Goal: Task Accomplishment & Management: Use online tool/utility

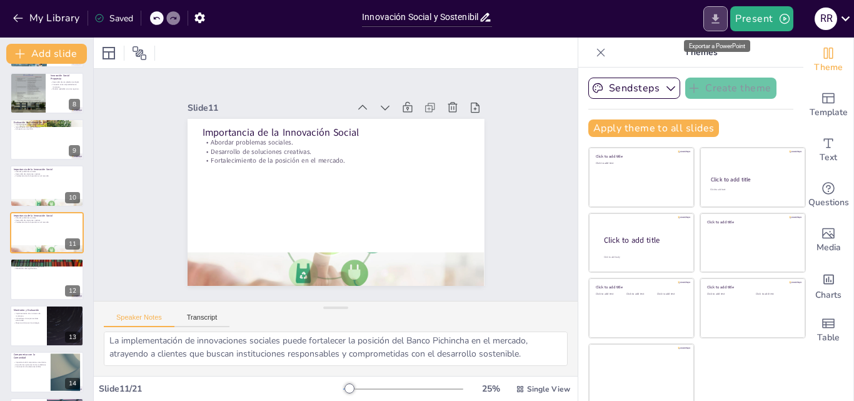
click at [720, 14] on icon "Export to PowerPoint" at bounding box center [715, 19] width 13 height 13
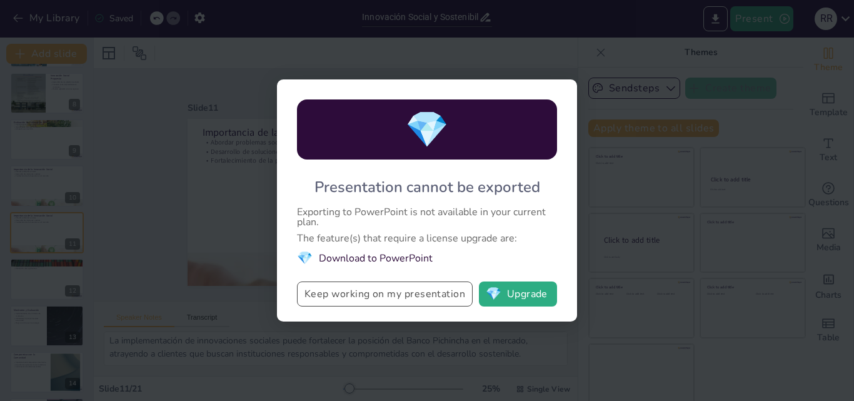
click at [443, 291] on button "Keep working on my presentation" at bounding box center [385, 293] width 176 height 25
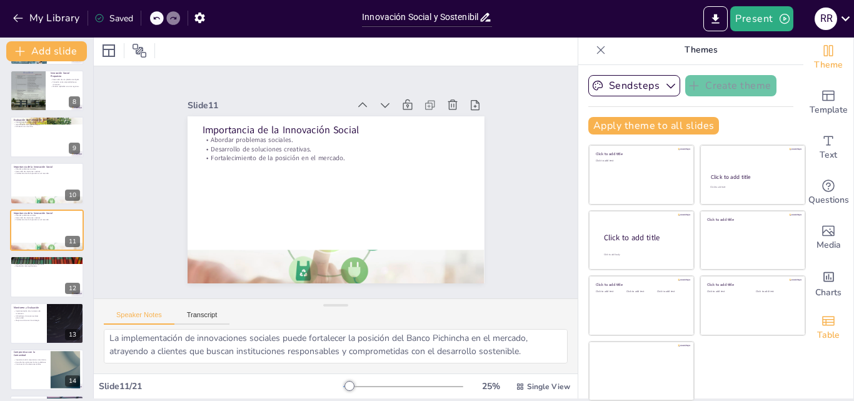
scroll to position [3, 0]
click at [749, 15] on button "Present" at bounding box center [761, 18] width 63 height 25
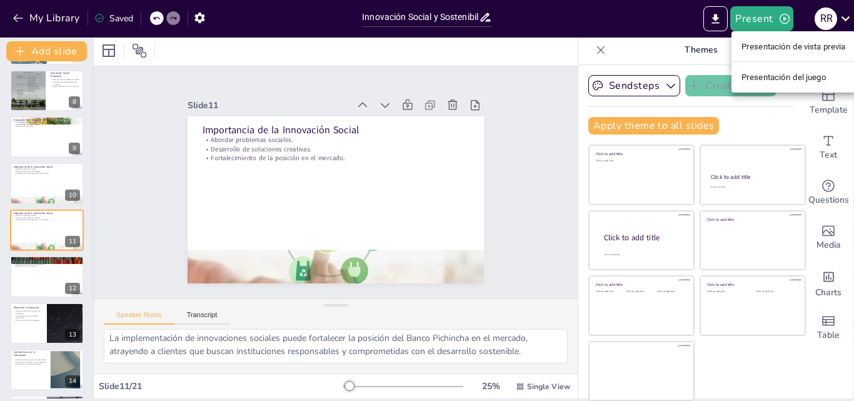
click at [717, 19] on div at bounding box center [427, 200] width 854 height 401
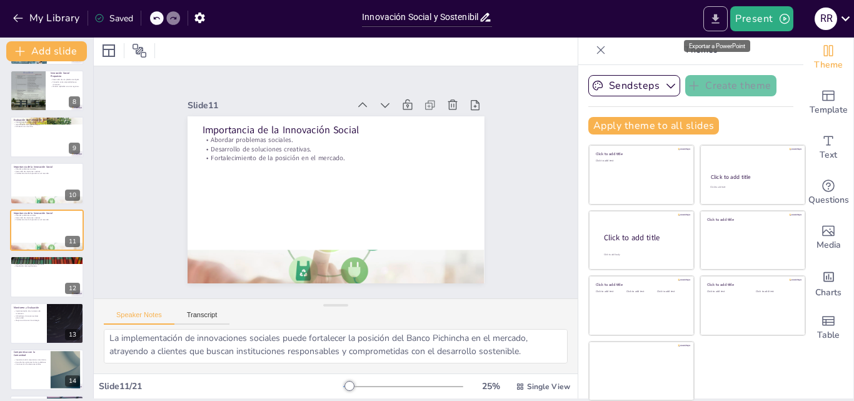
click at [713, 19] on icon "Export to PowerPoint" at bounding box center [715, 19] width 13 height 13
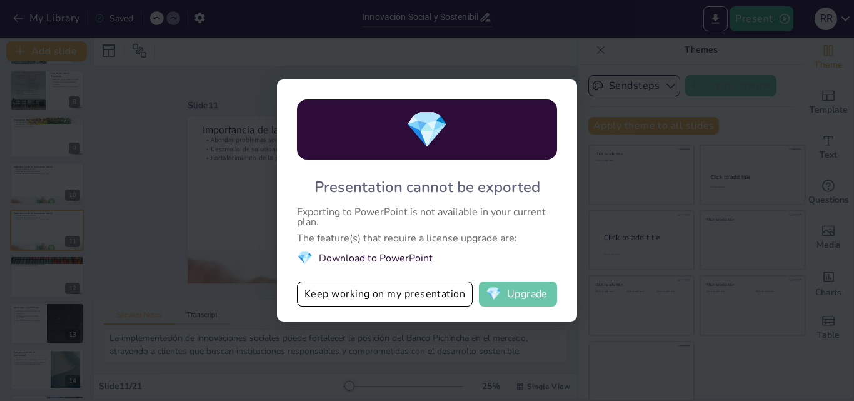
click at [527, 301] on button "💎 Upgrade" at bounding box center [518, 293] width 78 height 25
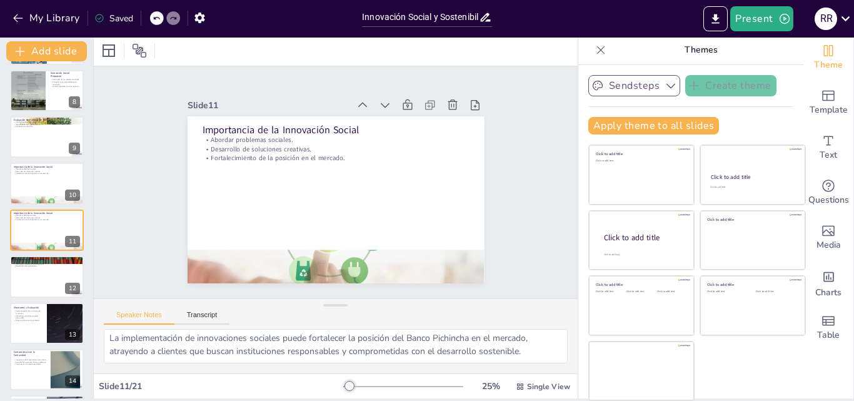
scroll to position [0, 0]
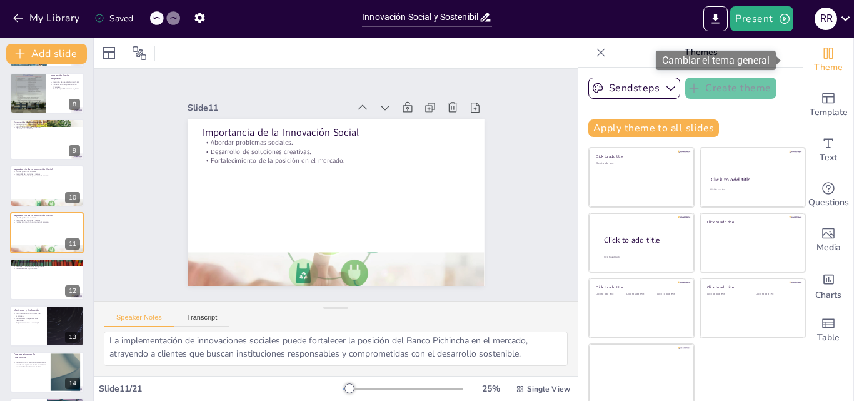
click at [821, 56] on icon "Change the overall theme" at bounding box center [828, 53] width 15 height 15
click at [751, 60] on font "Cambiar el tema general" at bounding box center [716, 60] width 108 height 12
click at [824, 55] on icon "Change the overall theme" at bounding box center [828, 53] width 9 height 11
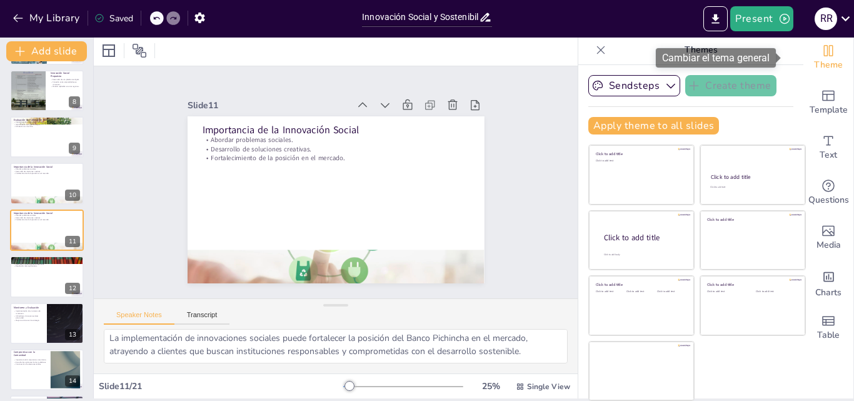
click at [821, 49] on icon "Change the overall theme" at bounding box center [828, 50] width 15 height 15
click at [727, 56] on font "Cambiar el tema general" at bounding box center [716, 58] width 108 height 12
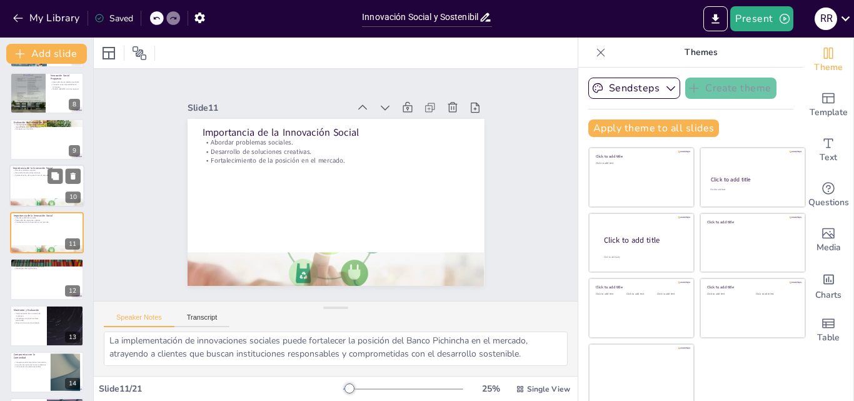
click at [28, 180] on div at bounding box center [46, 186] width 75 height 43
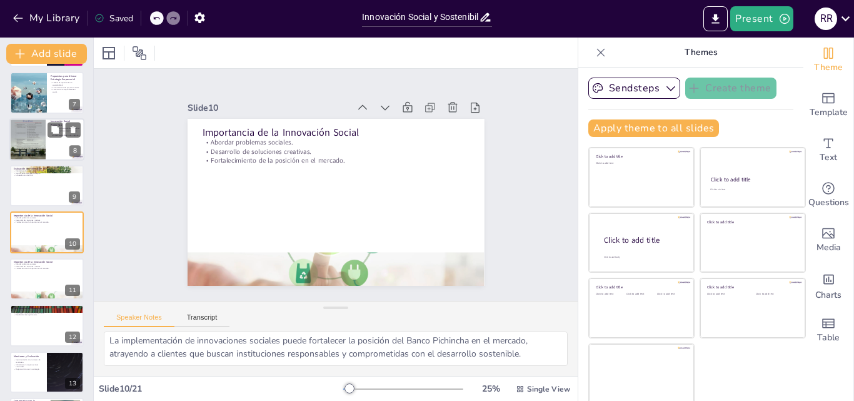
click at [31, 126] on div at bounding box center [28, 139] width 38 height 53
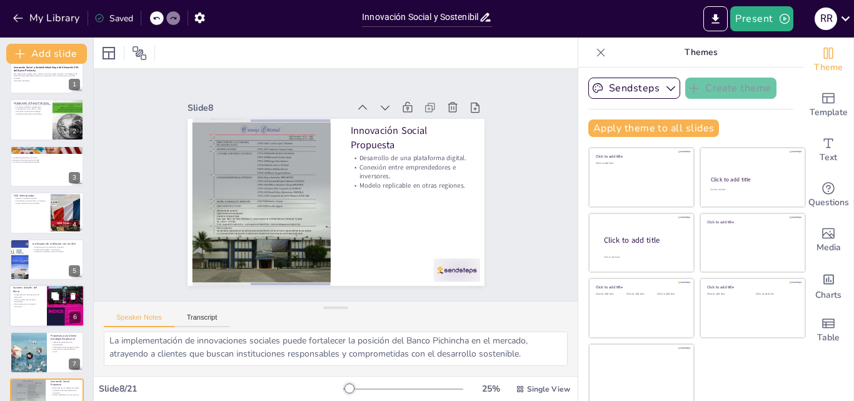
scroll to position [0, 0]
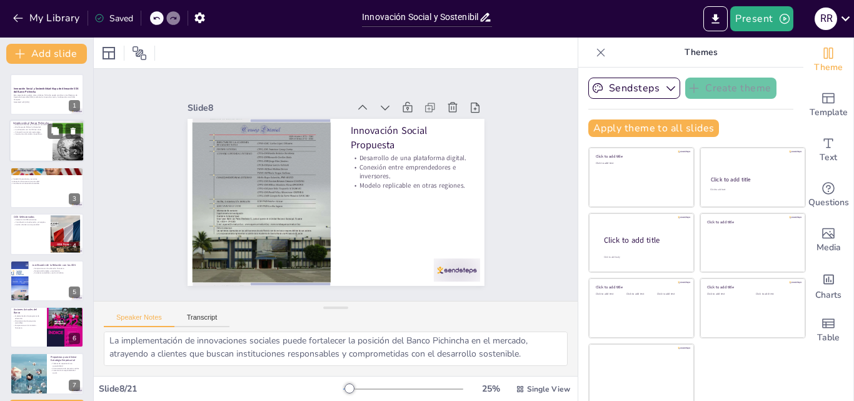
click at [29, 134] on p "Importancia del análisis de políticas." at bounding box center [37, 134] width 49 height 3
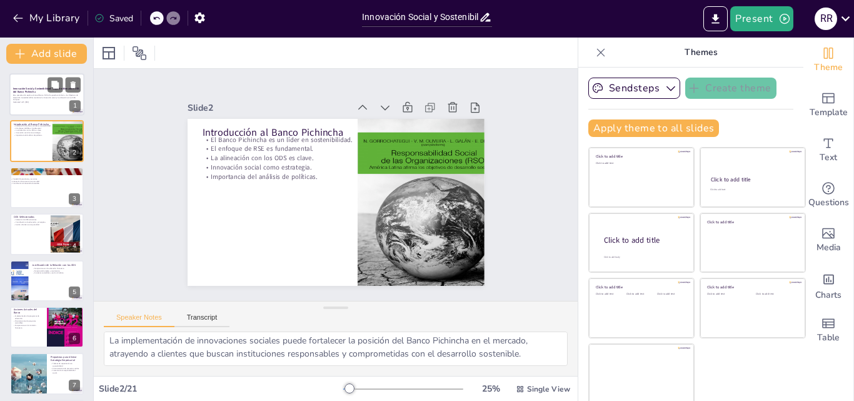
click at [31, 92] on strong "Innovación Social y Sostenibilidad: Mapa de Alineación SDG del Banco Pichincha" at bounding box center [46, 90] width 66 height 7
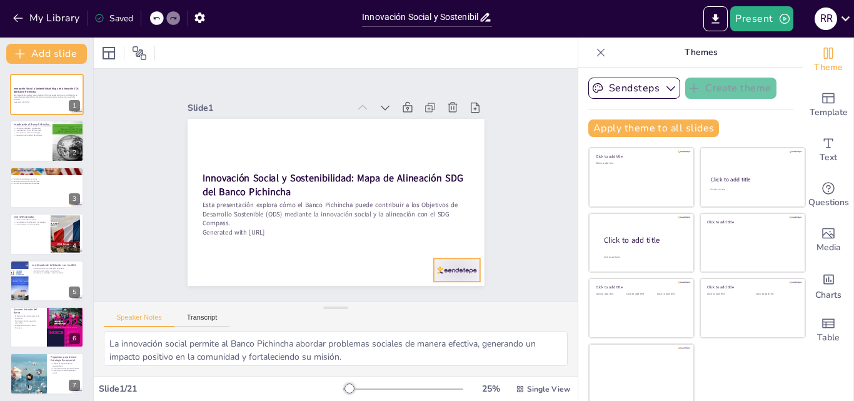
click at [438, 267] on div at bounding box center [456, 269] width 46 height 23
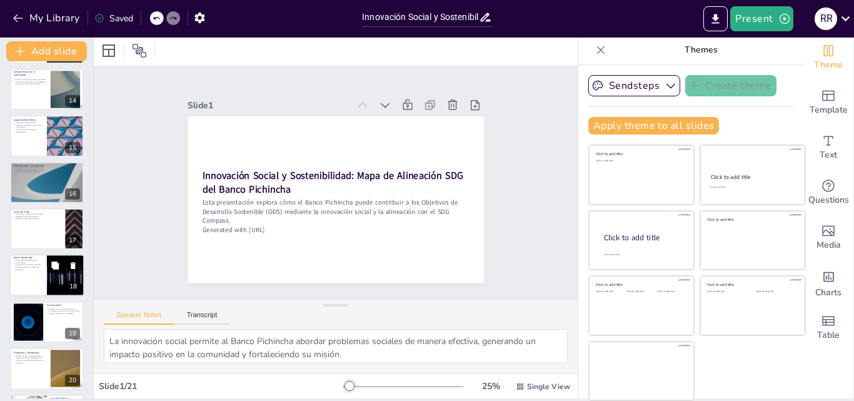
scroll to position [655, 0]
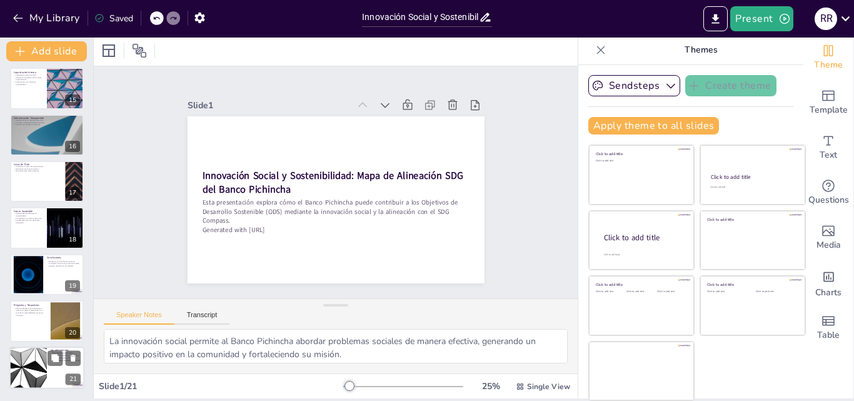
click at [33, 367] on div at bounding box center [28, 367] width 75 height 43
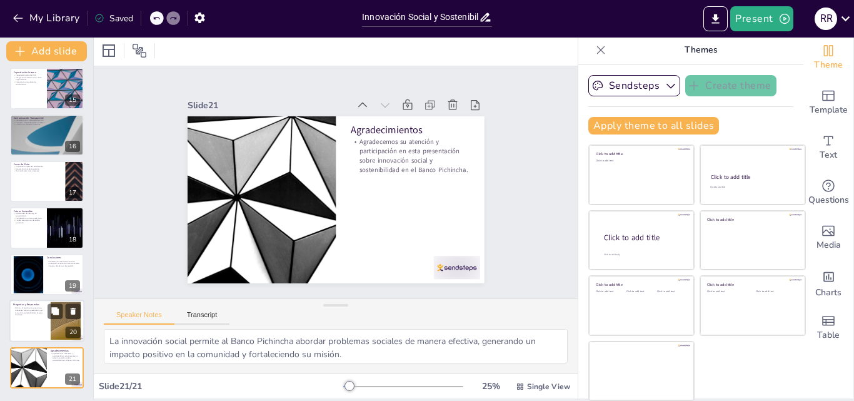
click at [33, 321] on div at bounding box center [46, 321] width 75 height 43
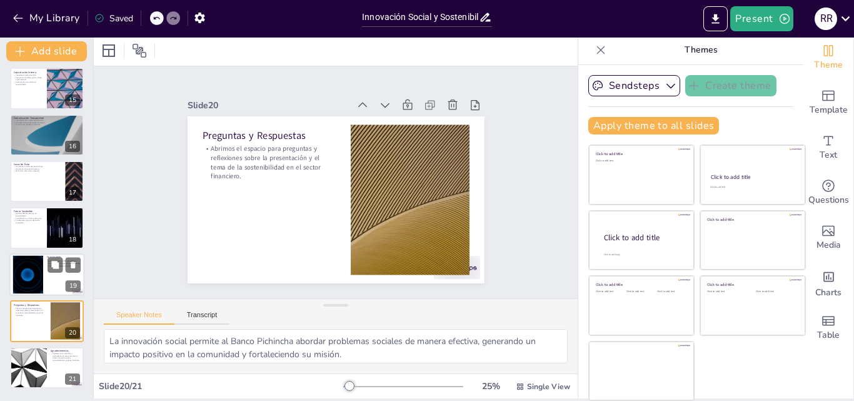
click at [24, 271] on div at bounding box center [28, 274] width 68 height 38
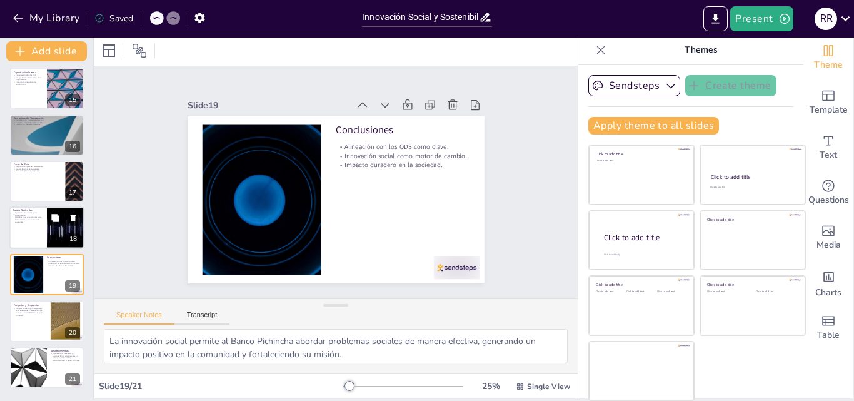
click at [24, 224] on div at bounding box center [46, 228] width 75 height 43
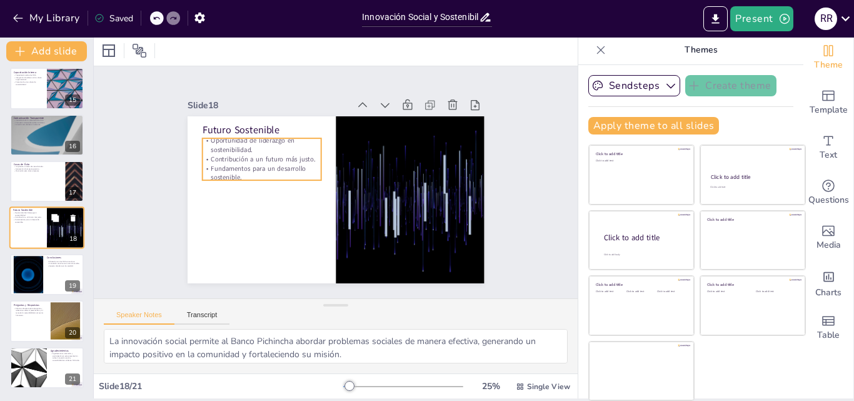
scroll to position [653, 0]
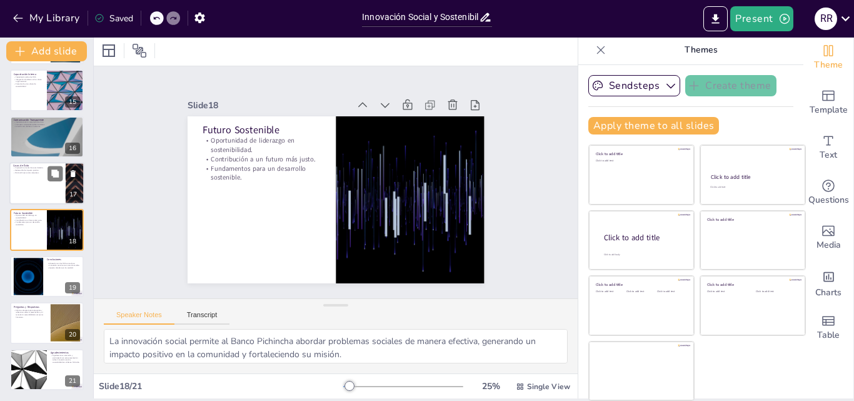
click at [30, 178] on div at bounding box center [46, 183] width 75 height 43
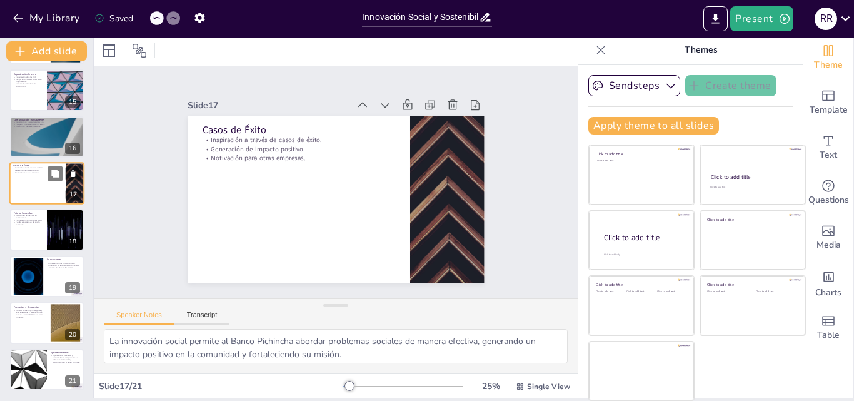
scroll to position [607, 0]
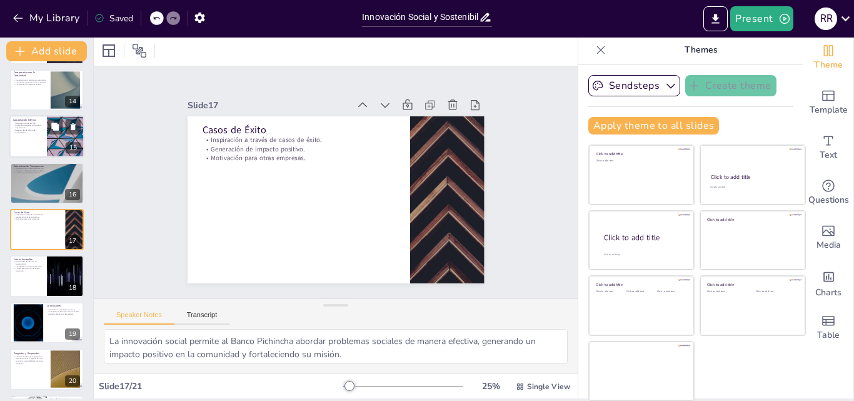
click at [35, 139] on div at bounding box center [46, 137] width 75 height 43
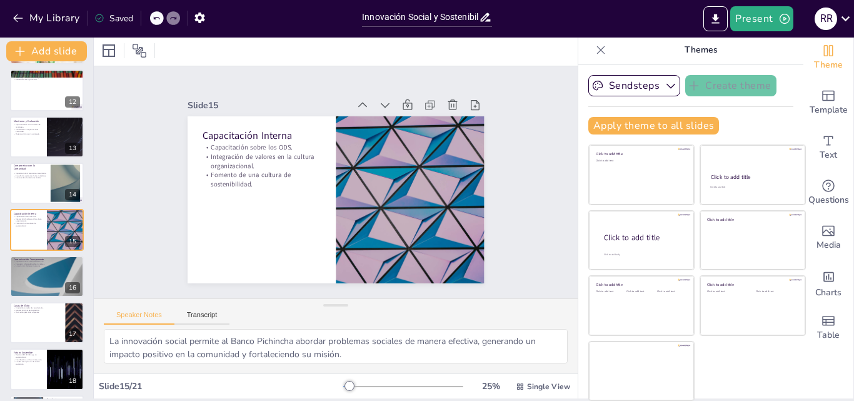
scroll to position [0, 0]
